Goal: Check status: Check status

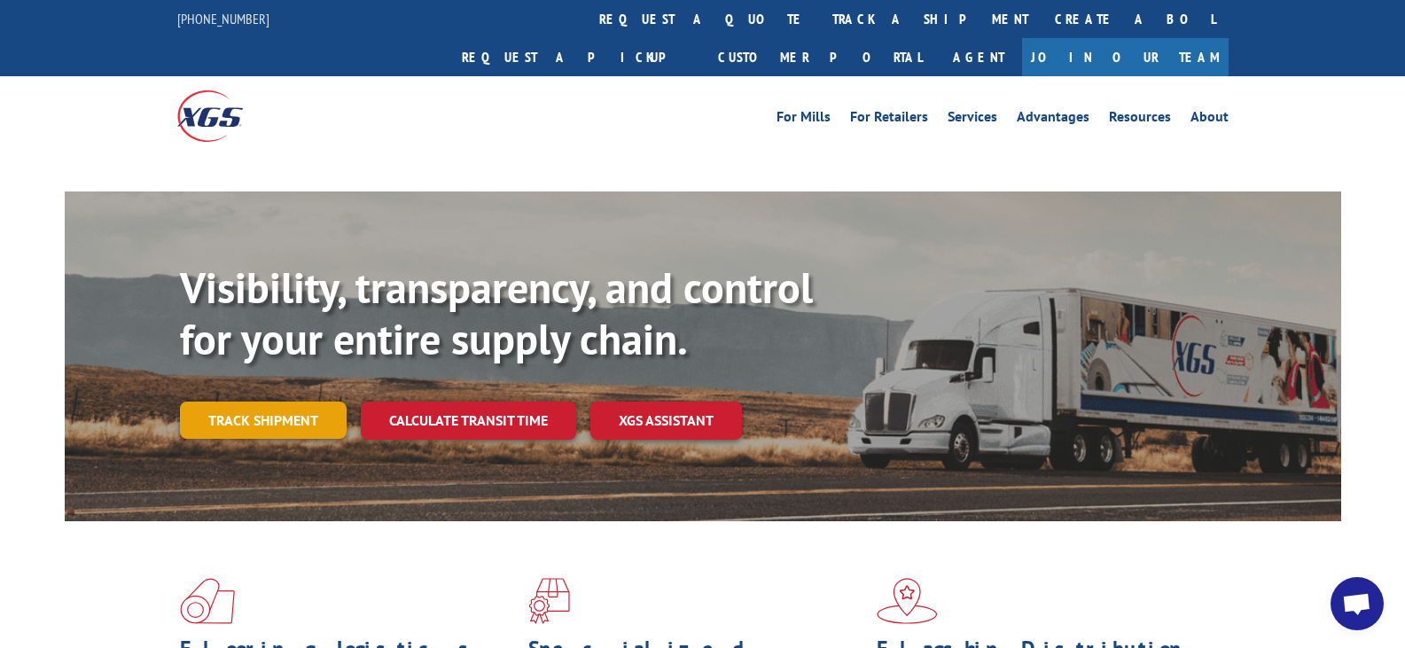
click at [297, 402] on link "Track shipment" at bounding box center [263, 420] width 167 height 37
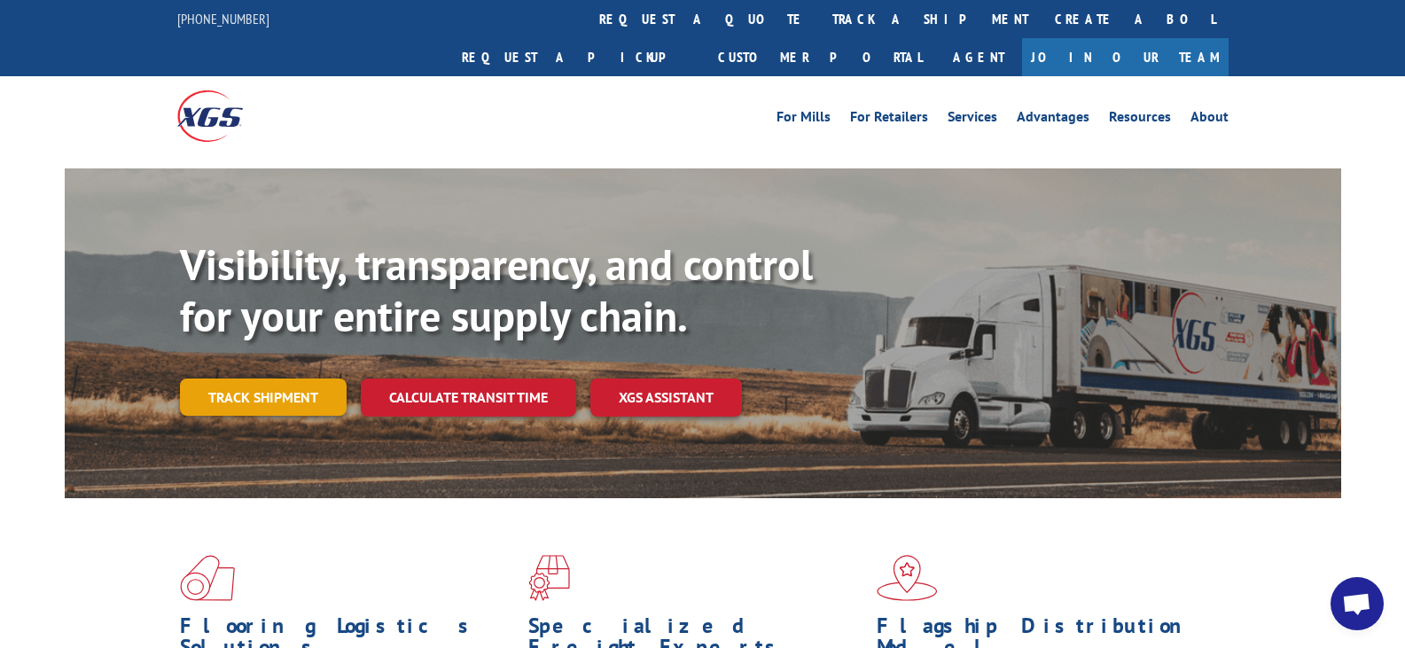
click at [306, 378] on link "Track shipment" at bounding box center [263, 396] width 167 height 37
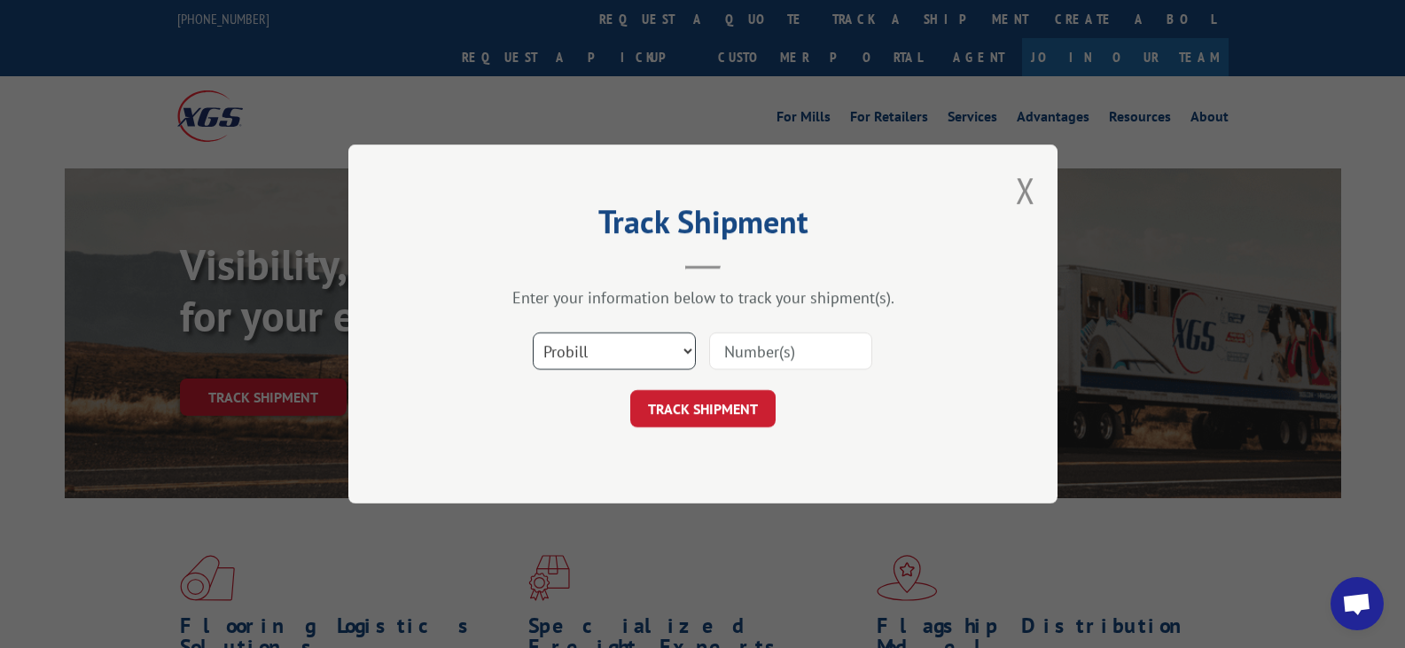
drag, startPoint x: 624, startPoint y: 352, endPoint x: 614, endPoint y: 353, distance: 9.8
click at [624, 353] on select "Select category... Probill BOL PO" at bounding box center [614, 350] width 163 height 37
select select "bol"
click at [533, 332] on select "Select category... Probill BOL PO" at bounding box center [614, 350] width 163 height 37
click at [740, 350] on input at bounding box center [790, 350] width 163 height 37
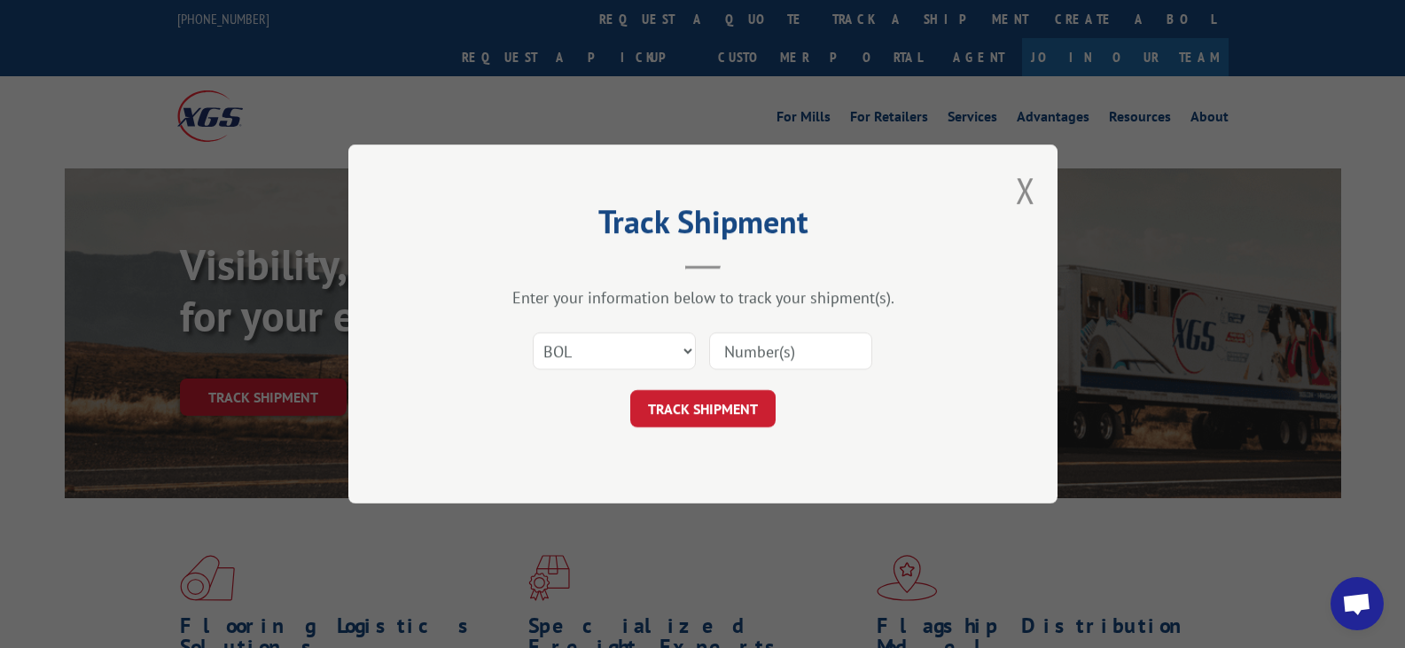
paste input "6100049024"
type input "6100049024"
click at [707, 402] on button "TRACK SHIPMENT" at bounding box center [702, 408] width 145 height 37
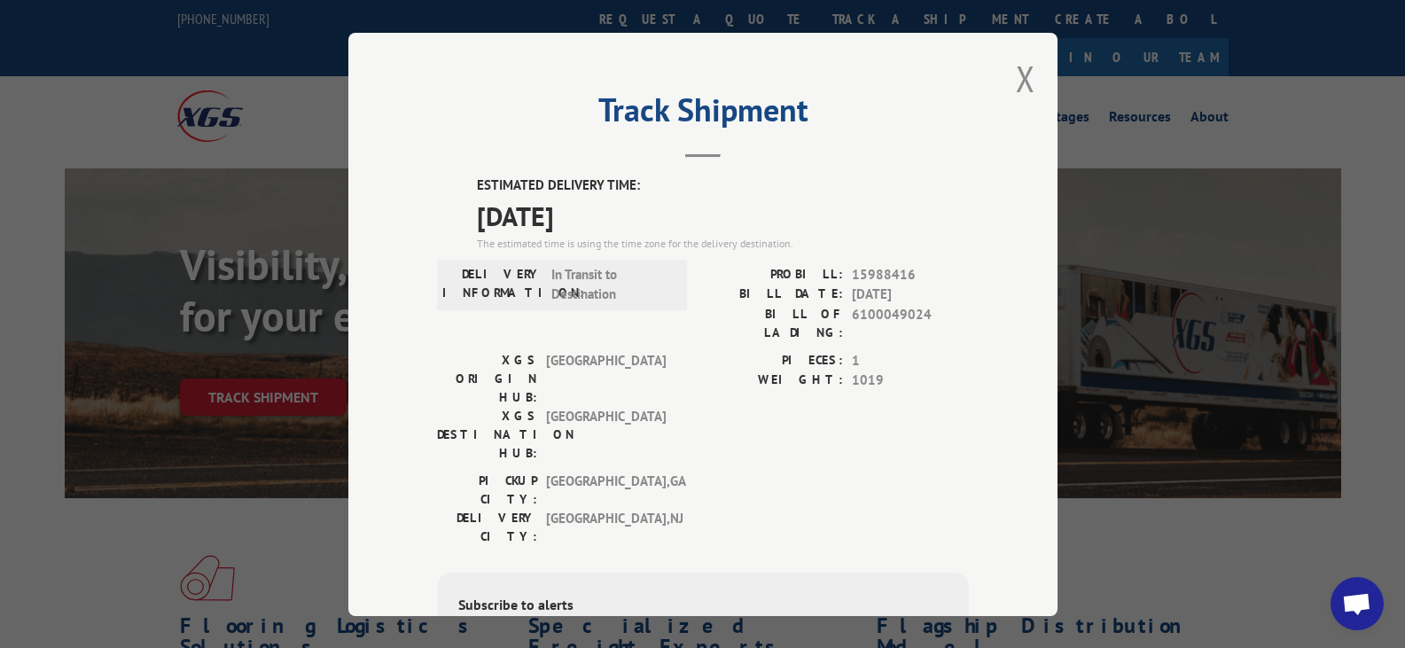
drag, startPoint x: 1026, startPoint y: 87, endPoint x: 1047, endPoint y: 93, distance: 21.3
click at [1047, 93] on div "Track Shipment ESTIMATED DELIVERY TIME: [DATE] The estimated time is using the …" at bounding box center [702, 324] width 709 height 583
drag, startPoint x: 1024, startPoint y: 84, endPoint x: 1017, endPoint y: 78, distance: 9.4
click at [1017, 78] on button "Close modal" at bounding box center [1025, 78] width 19 height 47
